Goal: Information Seeking & Learning: Learn about a topic

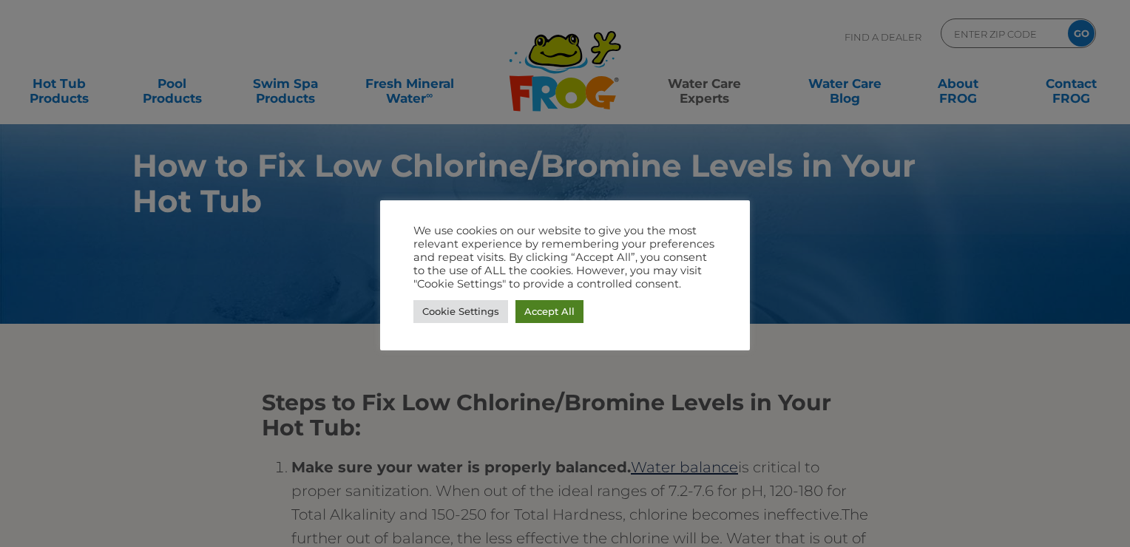
click at [558, 308] on link "Accept All" at bounding box center [549, 311] width 68 height 23
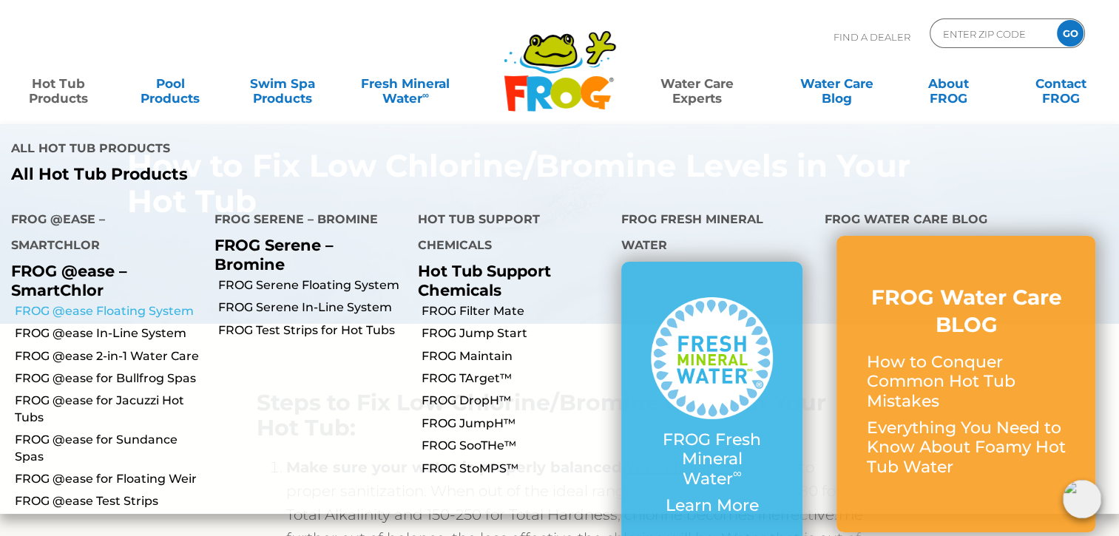
click at [106, 303] on link "FROG @ease Floating System" at bounding box center [109, 311] width 189 height 16
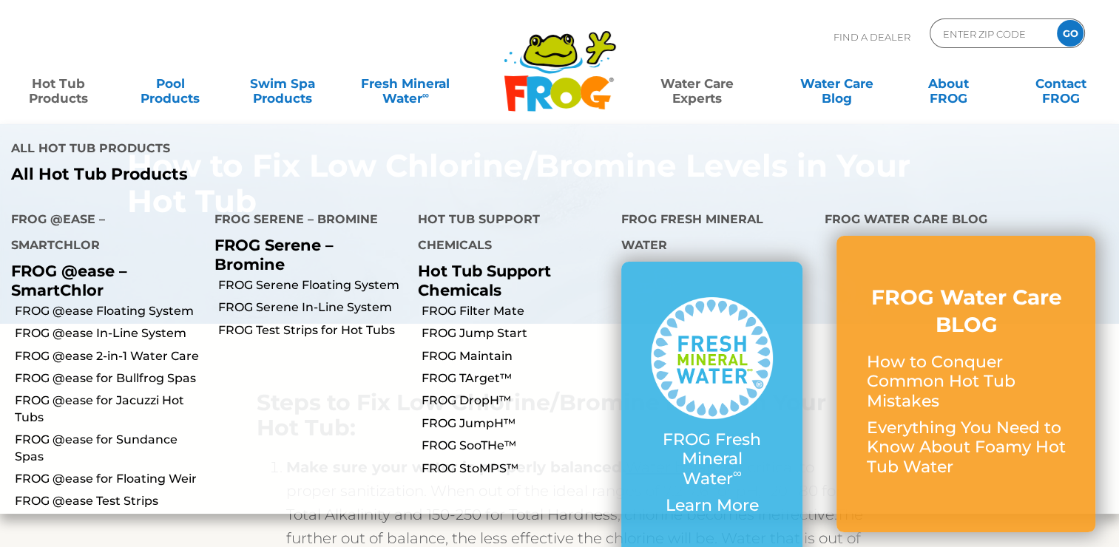
click at [59, 98] on link "Hot Tub Products" at bounding box center [58, 84] width 87 height 30
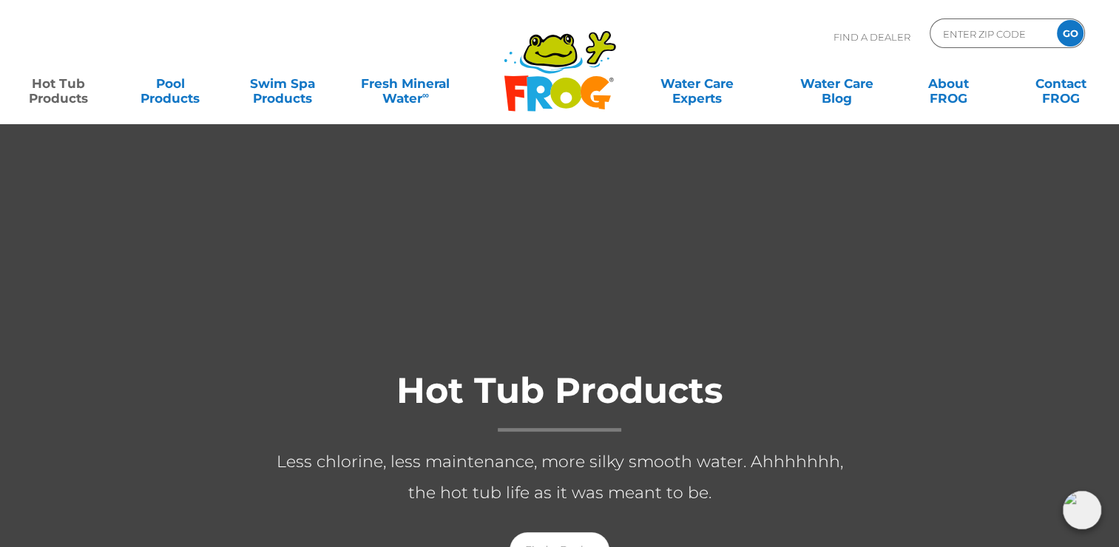
click at [60, 88] on link "Hot Tub Products" at bounding box center [58, 84] width 87 height 30
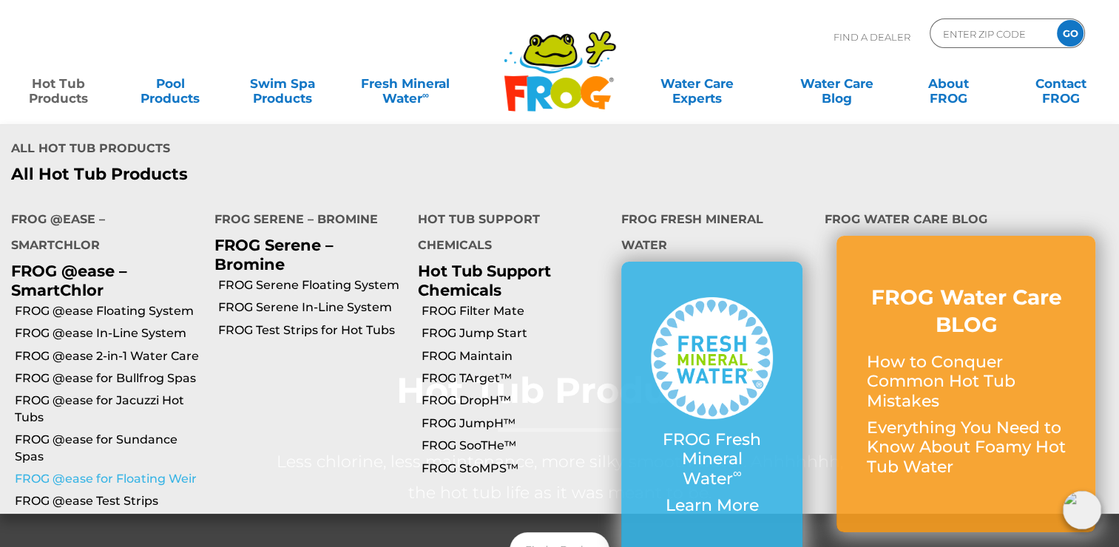
click at [135, 471] on link "FROG @ease for Floating Weir" at bounding box center [109, 479] width 189 height 16
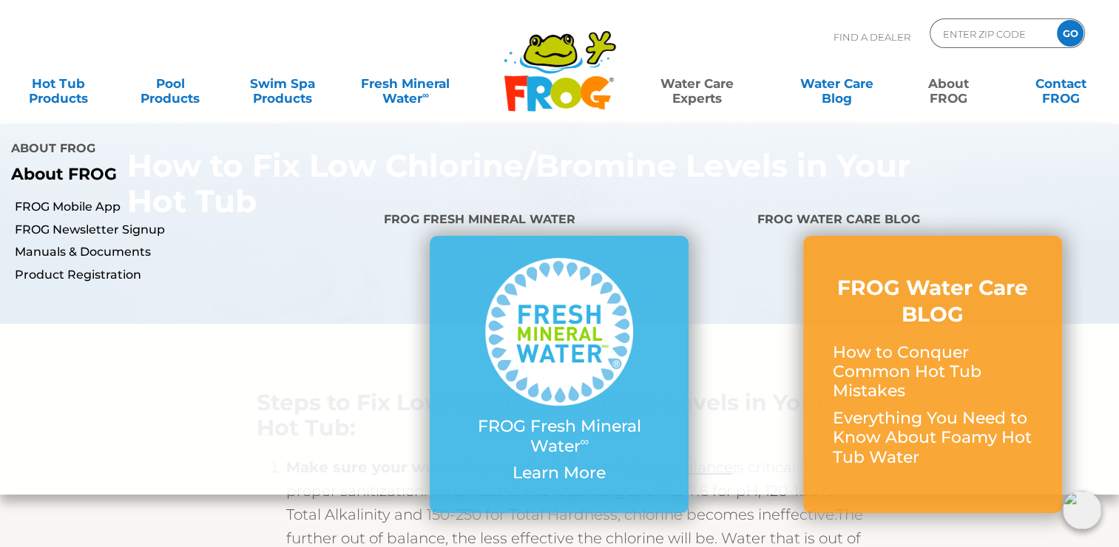
click at [956, 95] on link "About FROG" at bounding box center [948, 84] width 87 height 30
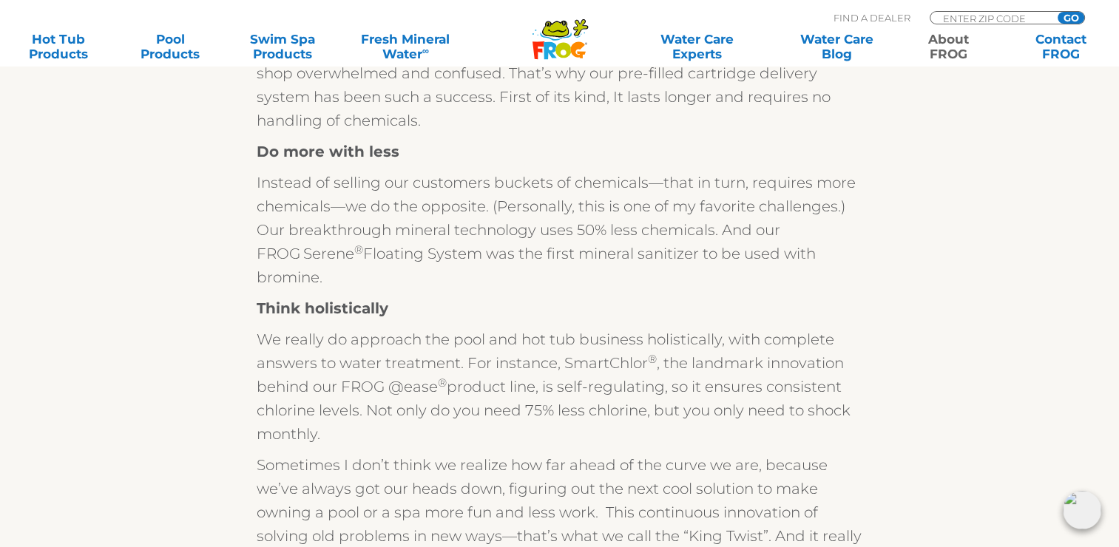
scroll to position [532, 0]
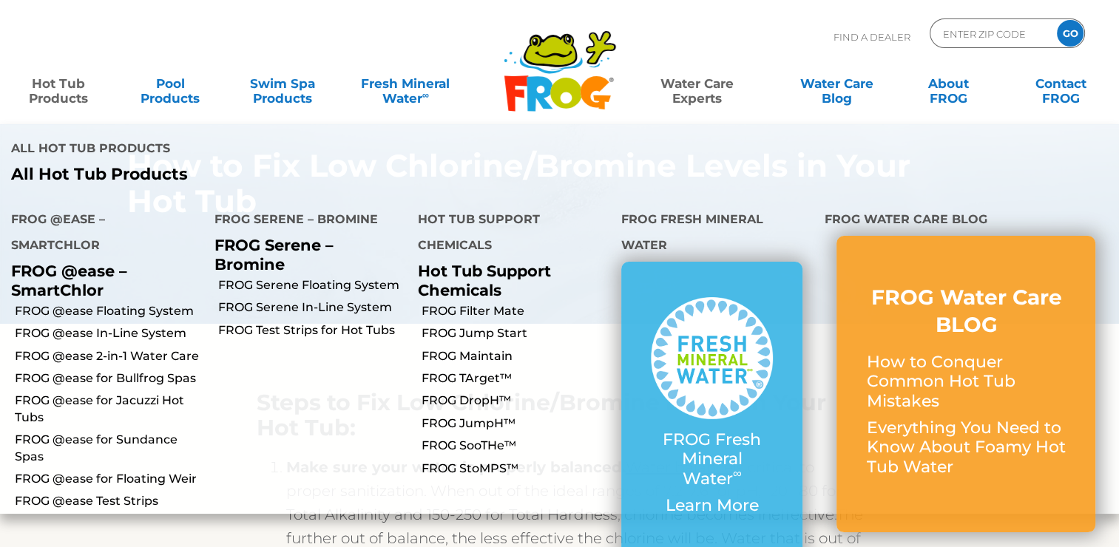
click at [80, 94] on link "Hot Tub Products" at bounding box center [58, 84] width 87 height 30
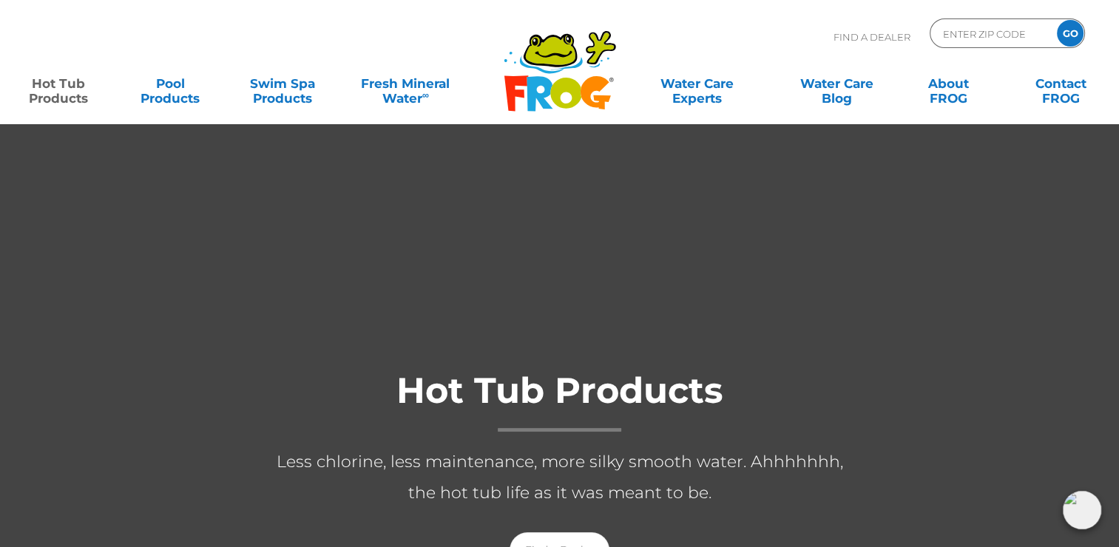
click at [58, 92] on link "Hot Tub Products" at bounding box center [58, 84] width 87 height 30
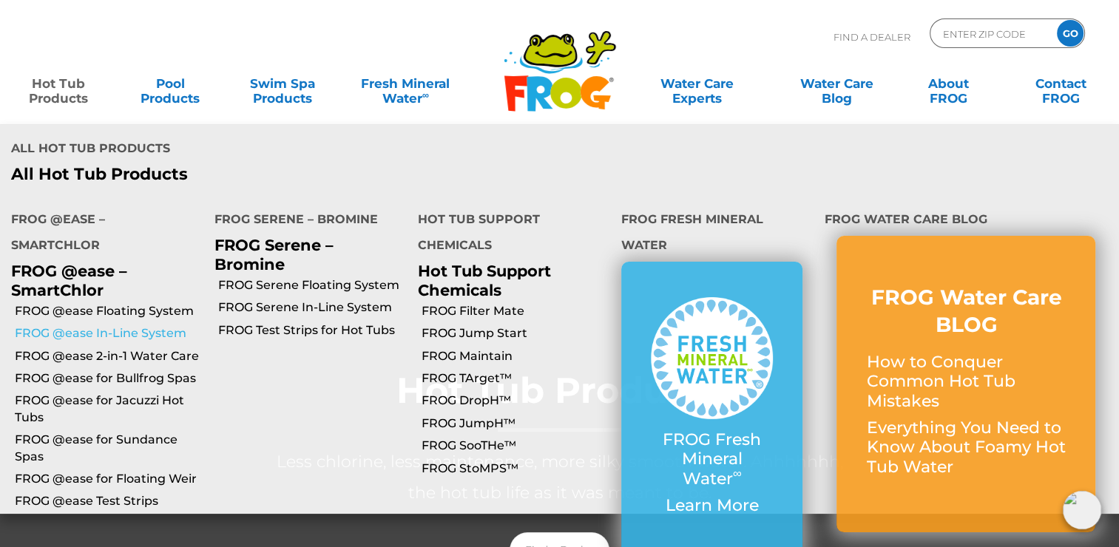
click at [75, 325] on link "FROG @ease In-Line System" at bounding box center [109, 333] width 189 height 16
click at [58, 91] on link "Hot Tub Products" at bounding box center [58, 84] width 87 height 30
click at [58, 92] on link "Hot Tub Products" at bounding box center [58, 84] width 87 height 30
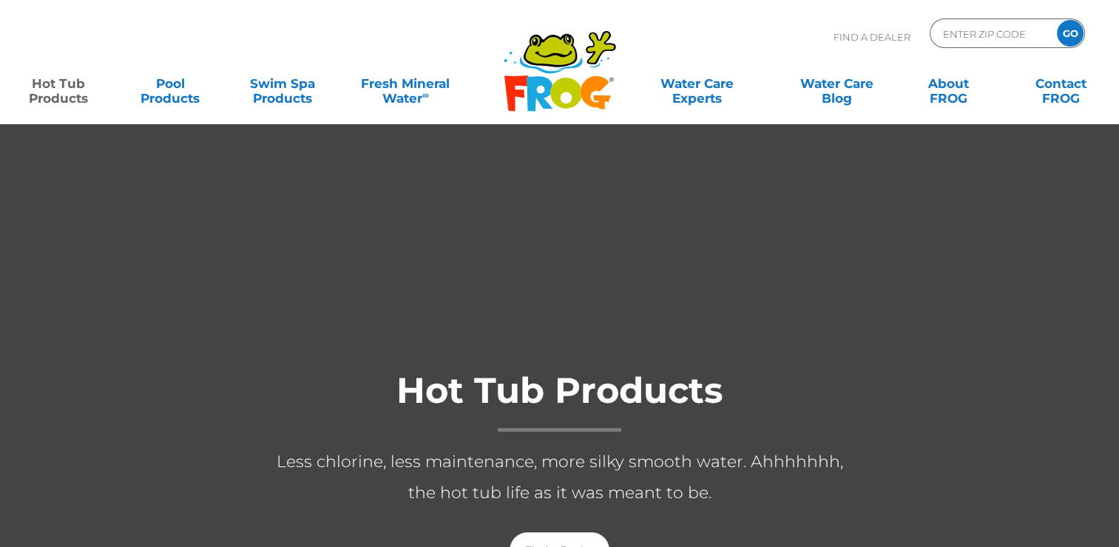
click at [50, 98] on link "Hot Tub Products" at bounding box center [58, 84] width 87 height 30
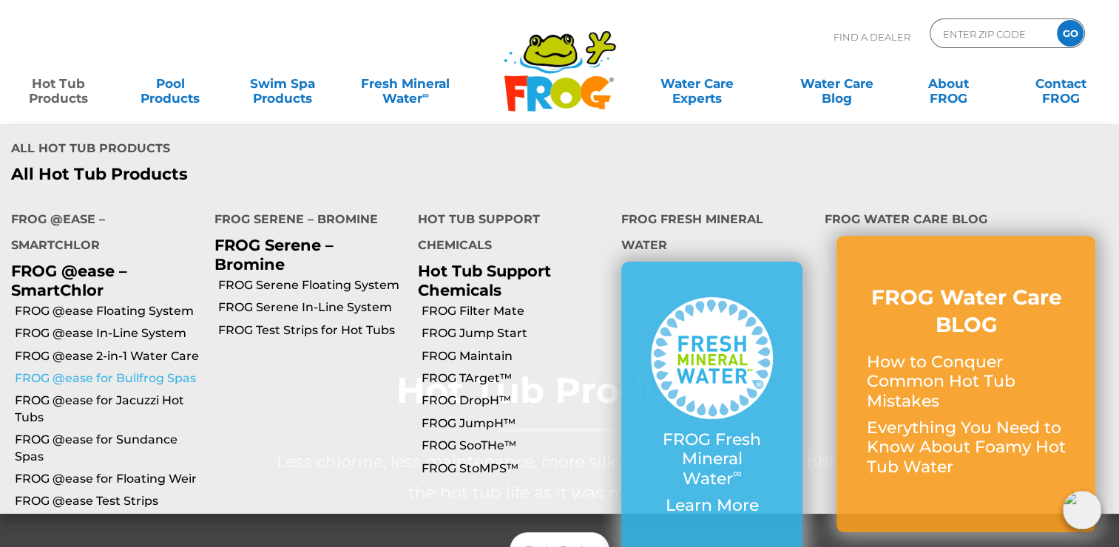
click at [70, 371] on link "FROG @ease for Bullfrog Spas" at bounding box center [109, 379] width 189 height 16
click at [56, 98] on link "Hot Tub Products" at bounding box center [58, 84] width 87 height 30
click at [54, 98] on link "Hot Tub Products" at bounding box center [58, 84] width 87 height 30
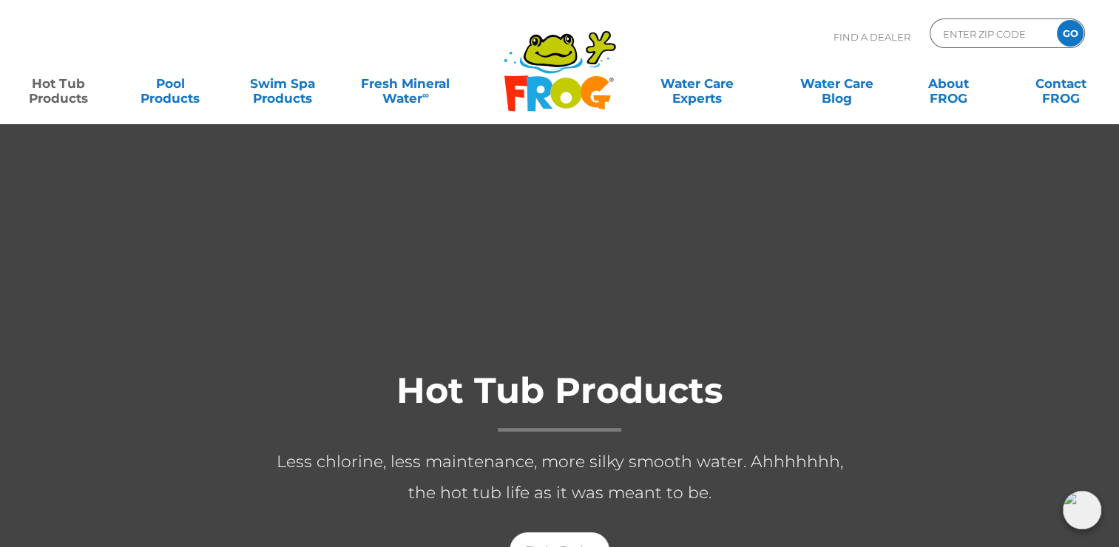
click at [47, 106] on div "MENU MENU Hot Tub Products All Hot Tub Products All Hot Tub Products FROG @ease…" at bounding box center [559, 91] width 1089 height 44
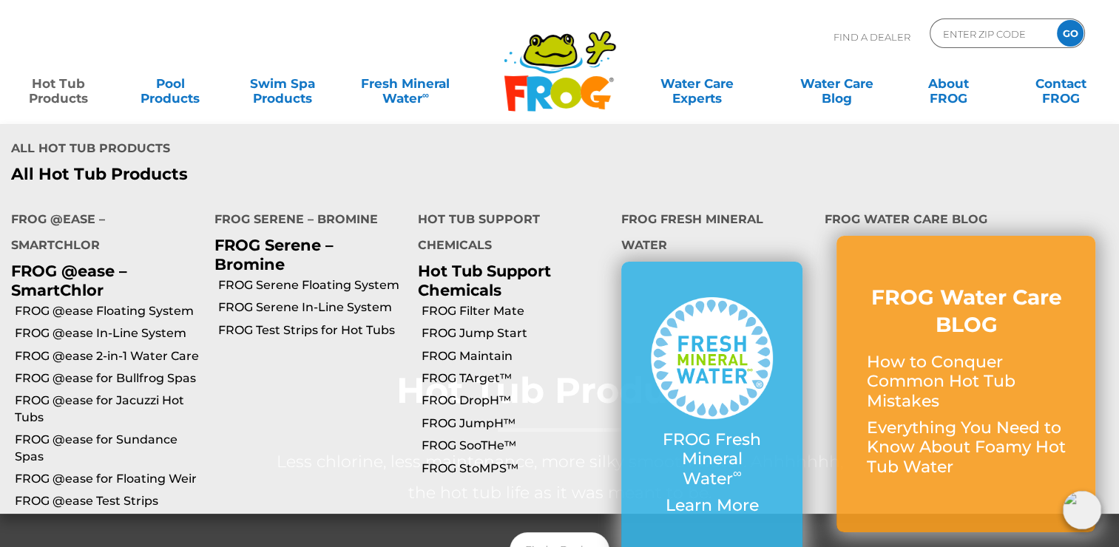
click at [55, 98] on link "Hot Tub Products" at bounding box center [58, 84] width 87 height 30
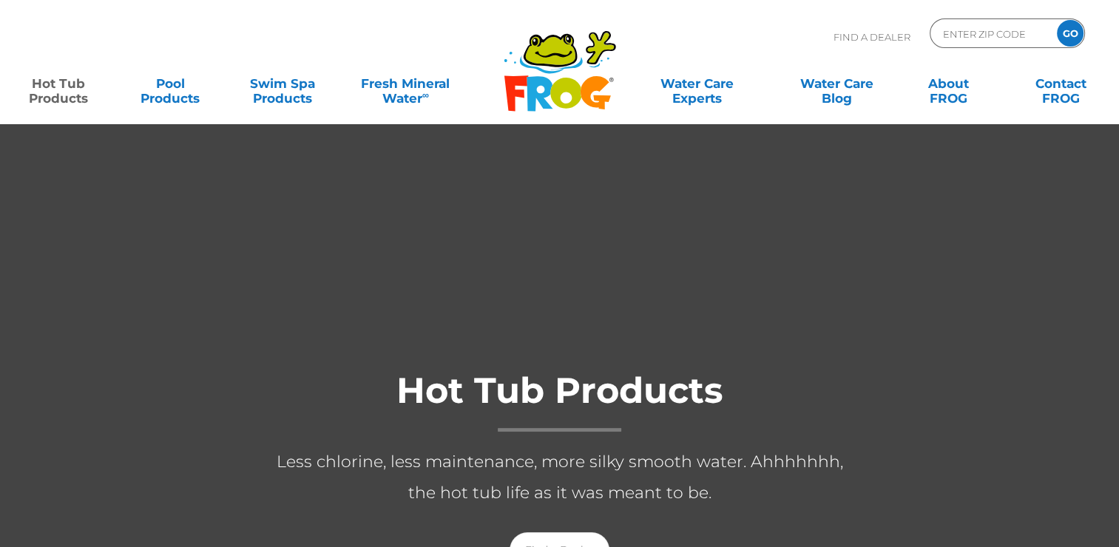
click at [55, 98] on link "Hot Tub Products" at bounding box center [58, 84] width 87 height 30
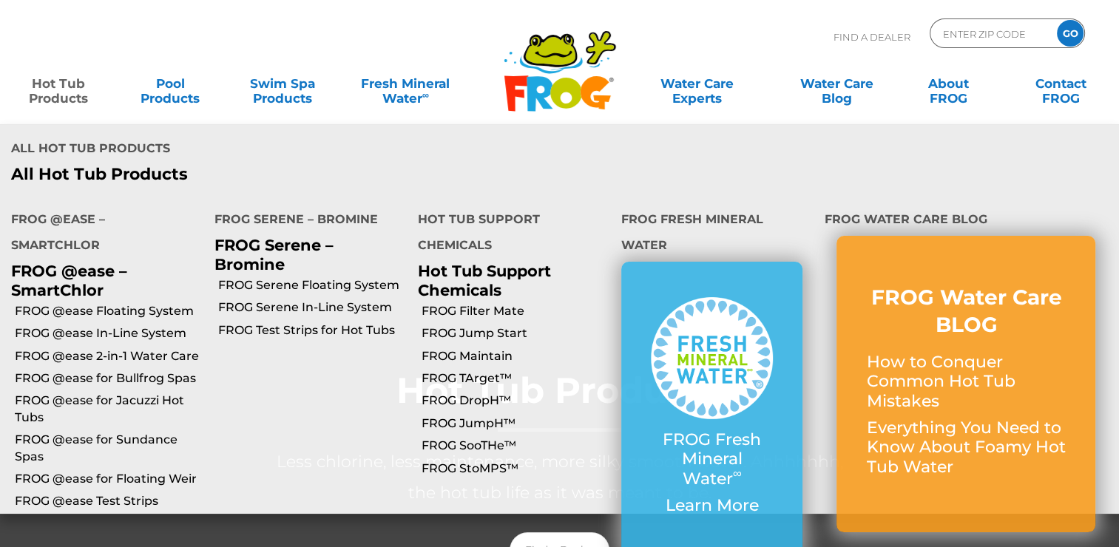
click at [55, 98] on link "Hot Tub Products" at bounding box center [58, 84] width 87 height 30
click at [286, 277] on link "FROG Serene Floating System" at bounding box center [312, 285] width 189 height 16
